Goal: Task Accomplishment & Management: Use online tool/utility

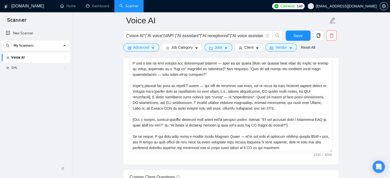
scroll to position [601, 0]
click at [147, 36] on input "("voice AI"|"AI voice"|VAPI |"AI assistant"|"AI receptionist"|"AI voice assista…" at bounding box center [195, 36] width 137 height 6
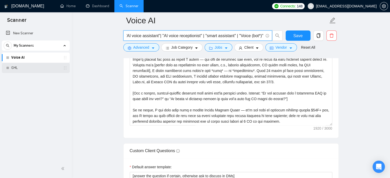
scroll to position [0, 107]
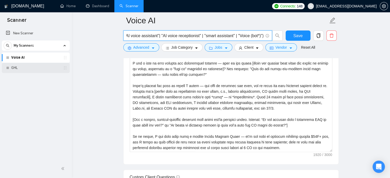
type input "("voice AI"|"AI voice"|VAPI |"AI assistant"|"AI receptionist"|"AI voice assista…"
click at [9, 69] on div "GHL" at bounding box center [36, 68] width 61 height 10
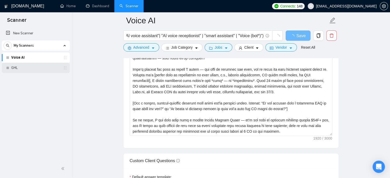
scroll to position [0, 0]
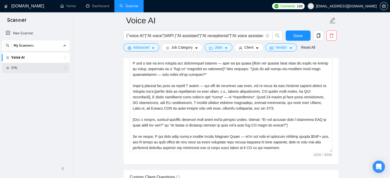
click at [28, 69] on link "GHL" at bounding box center [35, 68] width 49 height 10
click at [294, 37] on span "Save" at bounding box center [298, 36] width 9 height 6
click at [39, 66] on link "GHL" at bounding box center [35, 68] width 49 height 10
click at [16, 70] on link "GHL" at bounding box center [35, 68] width 49 height 10
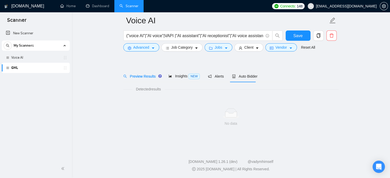
scroll to position [9, 0]
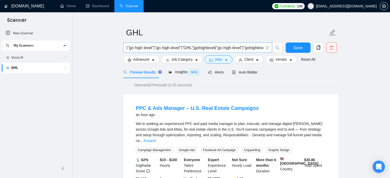
click at [168, 48] on input "("go high level"|"go high-level"|"GHL"|gohighlevel|"go high-level"|"gohighlevel…" at bounding box center [195, 48] width 137 height 6
click at [44, 59] on link "Voice AI" at bounding box center [35, 58] width 49 height 10
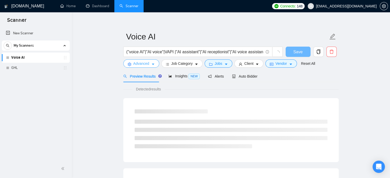
scroll to position [9, 0]
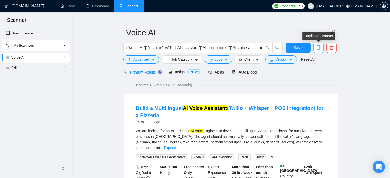
click at [320, 47] on icon "copy" at bounding box center [319, 47] width 4 height 5
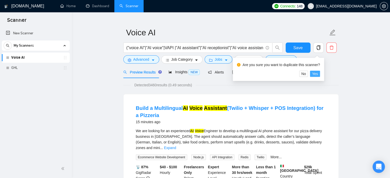
click at [317, 74] on span "Yes" at bounding box center [315, 74] width 6 height 6
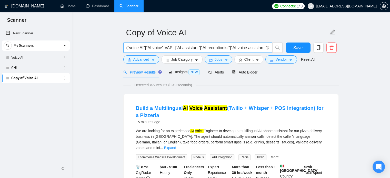
click at [229, 47] on input "("voice AI"|"AI voice"|VAPI |"AI assistant"|"AI receptionist"|"AI voice assista…" at bounding box center [195, 48] width 137 height 6
paste input "("go high level"|"go high-level"|"GHL"|gohighlevel|"go high-level"|"gohighlevel…"
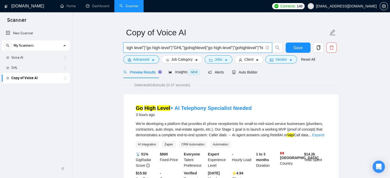
scroll to position [0, 252]
click at [175, 47] on input "("voice AI"|"AI voice"|VAPI |"AI assistant"|"AI receptionist"|"AI voice assista…" at bounding box center [195, 48] width 137 height 6
type input "("voice AI"|"AI voice"|VAPI |"AI assistant"|"AI receptionist"|"AI voice assista…"
click at [179, 74] on span "Insights NEW" at bounding box center [184, 72] width 31 height 4
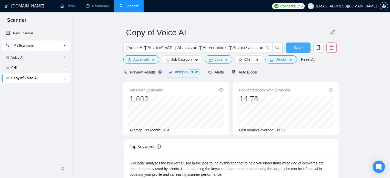
click at [298, 47] on span "Save" at bounding box center [298, 48] width 9 height 6
click at [301, 46] on span "Save" at bounding box center [298, 48] width 9 height 6
click at [15, 58] on link "Voice AI" at bounding box center [35, 58] width 49 height 10
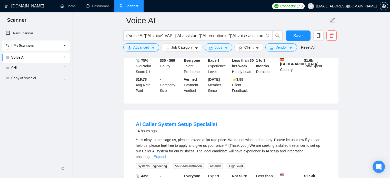
scroll to position [1044, 0]
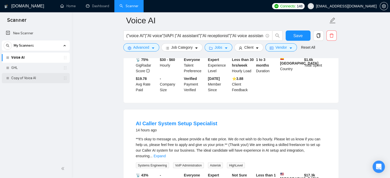
click at [28, 77] on link "Copy of Voice AI" at bounding box center [35, 78] width 49 height 10
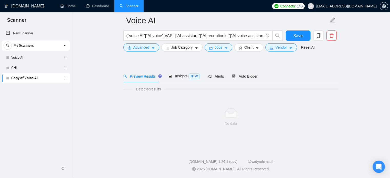
scroll to position [9, 0]
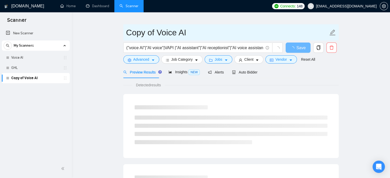
click at [172, 32] on input "Copy of Voice AI" at bounding box center [227, 32] width 202 height 13
click at [193, 33] on input "Copy of Voice AI" at bounding box center [227, 32] width 202 height 13
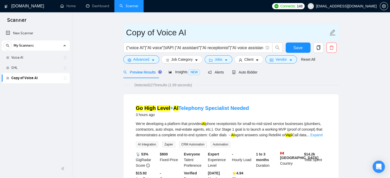
drag, startPoint x: 193, startPoint y: 33, endPoint x: 118, endPoint y: 33, distance: 74.9
type input "a"
type input "AI + GHL"
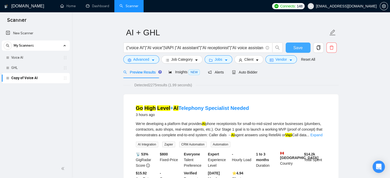
click at [301, 49] on span "Save" at bounding box center [298, 48] width 9 height 6
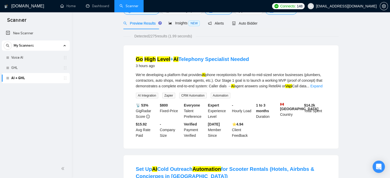
scroll to position [0, 0]
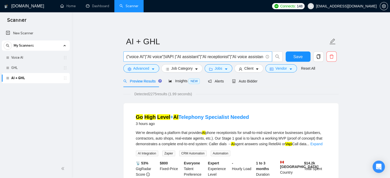
click at [252, 57] on input "("voice AI"|"AI voice"|VAPI |"AI assistant"|"AI receptionist"|"AI voice assista…" at bounding box center [195, 57] width 137 height 6
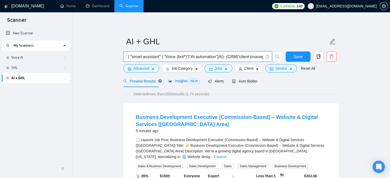
click at [182, 79] on span "Insights NEW" at bounding box center [184, 81] width 31 height 4
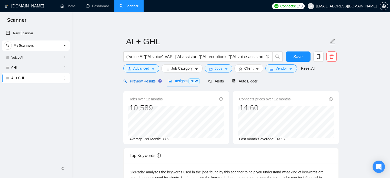
click at [144, 81] on span "Preview Results" at bounding box center [141, 81] width 37 height 4
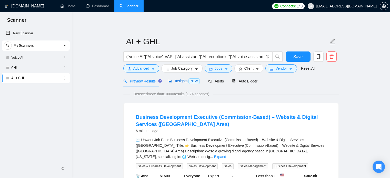
click at [181, 82] on span "Insights NEW" at bounding box center [184, 81] width 31 height 4
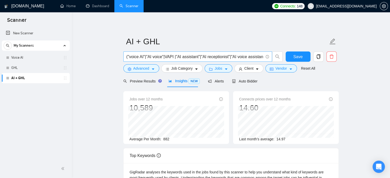
click at [225, 57] on input "("voice AI"|"AI voice"|VAPI |"AI assistant"|"AI receptionist"|"AI voice assista…" at bounding box center [195, 57] width 137 height 6
click at [248, 56] on input "("voice AI"|"AI voice"|VAPI |"AI assistant"|"AI receptionist"|"AI voice assista…" at bounding box center [195, 57] width 137 height 6
click at [235, 56] on input "("voice AI"|"AI voice"|VAPI |"AI assistant"|"AI receptionist"|"AI voice assista…" at bounding box center [195, 57] width 137 height 6
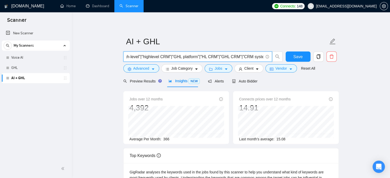
scroll to position [0, 369]
type input "("voice AI"|"AI voice"|VAPI |"AI assistant"|"AI receptionist"|"AI voice assista…"
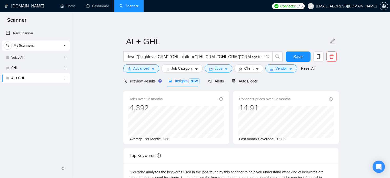
scroll to position [0, 0]
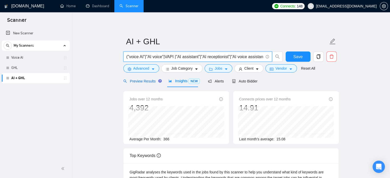
click at [139, 81] on span "Preview Results" at bounding box center [141, 81] width 37 height 4
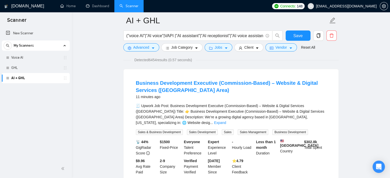
scroll to position [38, 0]
click at [226, 121] on link "Expand" at bounding box center [220, 123] width 12 height 4
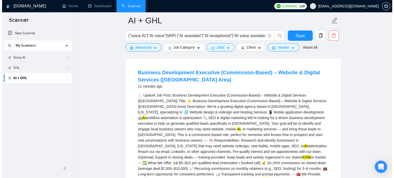
scroll to position [50, 0]
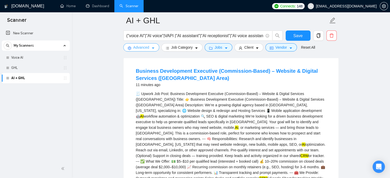
click at [144, 47] on span "Advanced" at bounding box center [141, 48] width 16 height 6
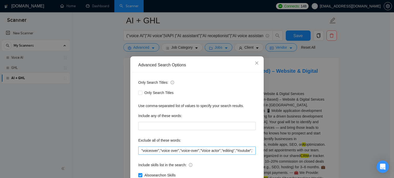
scroll to position [35, 0]
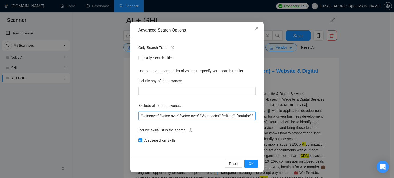
click at [187, 119] on input ""voiceover","voice over","voice-over","Voice actor","editing","Youtube","creato…" at bounding box center [197, 116] width 118 height 8
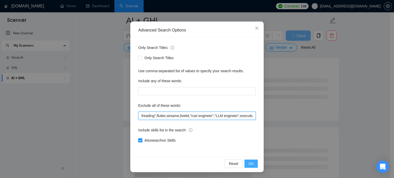
type input ""voiceover","voice over","voice-over","Voice actor","editing","Youtube","creato…"
click at [250, 164] on span "OK" at bounding box center [251, 164] width 5 height 6
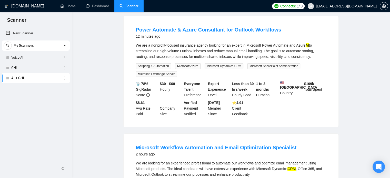
scroll to position [0, 0]
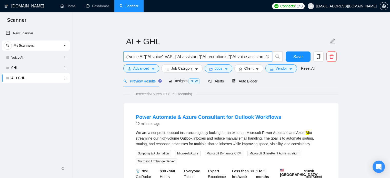
click at [231, 55] on input "("voice AI"|"AI voice"|VAPI |"AI assistant"|"AI receptionist"|"AI voice assista…" at bounding box center [195, 57] width 137 height 6
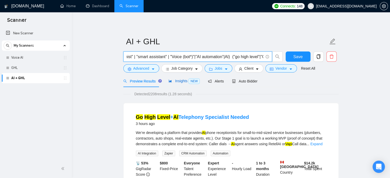
click at [179, 83] on span "Insights NEW" at bounding box center [184, 81] width 31 height 4
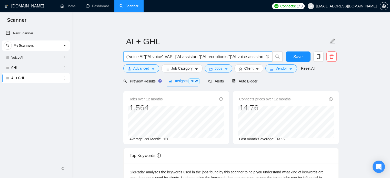
click at [242, 55] on input "("voice AI"|"AI voice"|VAPI |"AI assistant"|"AI receptionist"|"AI voice assista…" at bounding box center [195, 57] width 137 height 6
click at [230, 59] on input "("voice AI"|"AI voice"|VAPI |"AI assistant"|"AI receptionist"|"AI voice assista…" at bounding box center [195, 57] width 137 height 6
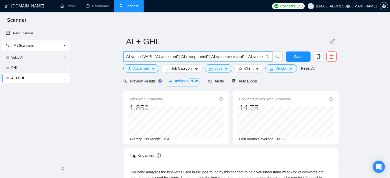
click at [230, 55] on input "("voice AI"|"AI voice"|VAPI |"AI assistant"|"AI receptionist"|"AI voice assista…" at bounding box center [195, 57] width 137 height 6
click at [208, 55] on input "("voice AI"|"AI voice"|VAPI |"AI assistant"|"AI receptionist"|"AI voice assista…" at bounding box center [195, 57] width 137 height 6
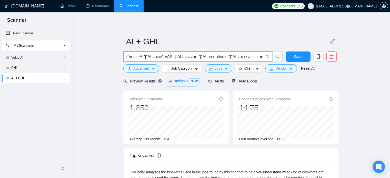
click at [208, 55] on input "("voice AI"|"AI voice"|VAPI |"AI assistant"|"AI receptionist"|"AI voice assista…" at bounding box center [195, 57] width 137 height 6
click at [187, 56] on input "("voice AI"|"AI voice"|VAPI |"AI assistant"|"AI receptionist"|"AI voice assista…" at bounding box center [195, 57] width 137 height 6
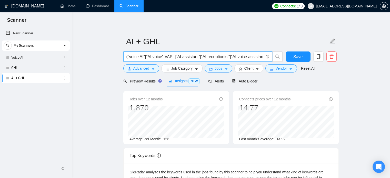
click at [234, 57] on input "("voice AI"|"AI voice"|VAPI |"AI assistant"|"AI receptionist"|"AI voice assista…" at bounding box center [195, 57] width 137 height 6
click at [256, 57] on input "("voice AI"|"AI voice"|VAPI |"AI assistant"|"AI receptionist"|"AI voice assista…" at bounding box center [195, 57] width 137 height 6
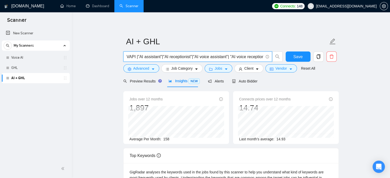
scroll to position [0, 40]
click at [247, 58] on input "("voice AI"|"AI voice"|VAPI |"AI assistant"|"AI receptionist"|"AI voice assista…" at bounding box center [195, 57] width 137 height 6
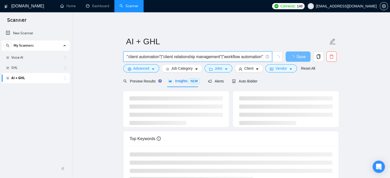
scroll to position [0, 568]
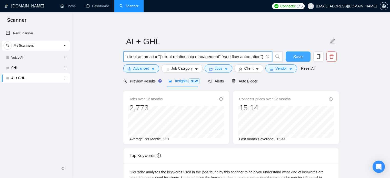
click at [297, 57] on span "Save" at bounding box center [298, 57] width 9 height 6
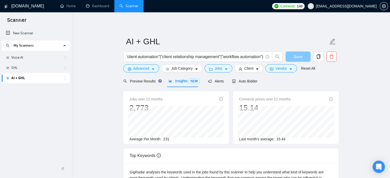
scroll to position [0, 0]
click at [169, 56] on input "("voice AI"|"AI voice"|VAPI |"AI assistant"|"AI receptionist"|"AI voice assista…" at bounding box center [195, 57] width 137 height 6
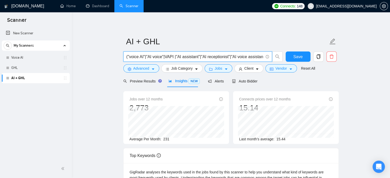
click at [169, 56] on input "("voice AI"|"AI voice"|VAPI |"AI assistant"|"AI receptionist"|"AI voice assista…" at bounding box center [195, 57] width 137 height 6
type input "("voice AI"|"AI voice"|VAPI |"AI assistant"|"AI receptionist"|"AI voice assista…"
click at [300, 57] on span "Save" at bounding box center [298, 57] width 9 height 6
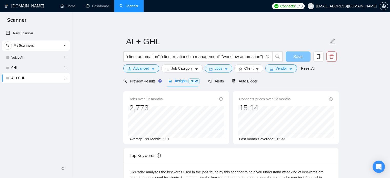
scroll to position [0, 0]
click at [241, 81] on span "Auto Bidder" at bounding box center [244, 81] width 25 height 4
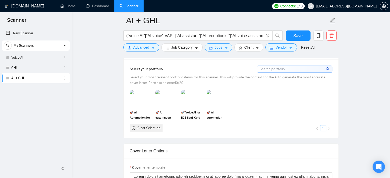
scroll to position [465, 0]
click at [274, 66] on input at bounding box center [294, 69] width 75 height 6
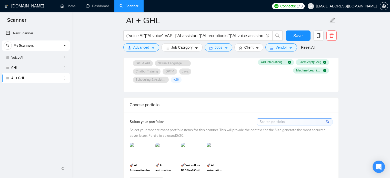
scroll to position [412, 0]
click at [198, 35] on input "("voice AI"|"AI voice"|VAPI |"AI assistant"|"AI receptionist"|"AI voice assista…" at bounding box center [195, 36] width 137 height 6
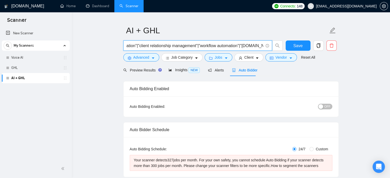
scroll to position [12, 0]
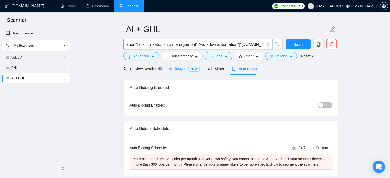
type input "("voice AI"|"AI voice"|VAPI |"AI assistant"|"AI receptionist"|"AI voice assista…"
click at [180, 68] on span "Insights NEW" at bounding box center [184, 69] width 31 height 4
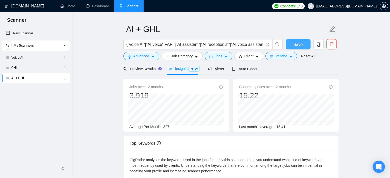
click at [295, 44] on span "Save" at bounding box center [298, 44] width 9 height 6
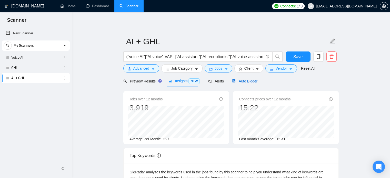
click at [244, 80] on span "Auto Bidder" at bounding box center [244, 81] width 25 height 4
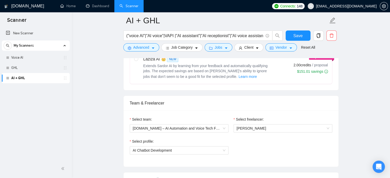
scroll to position [239, 0]
click at [191, 149] on span "AI Chatbot Development" at bounding box center [179, 151] width 93 height 8
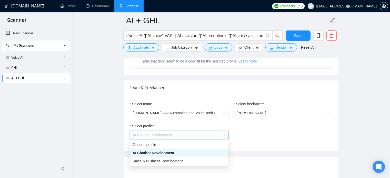
scroll to position [260, 0]
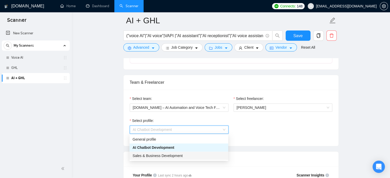
click at [181, 157] on span "Sales & Business Development" at bounding box center [158, 156] width 50 height 4
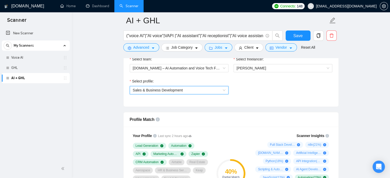
scroll to position [298, 0]
